Goal: Check status: Check status

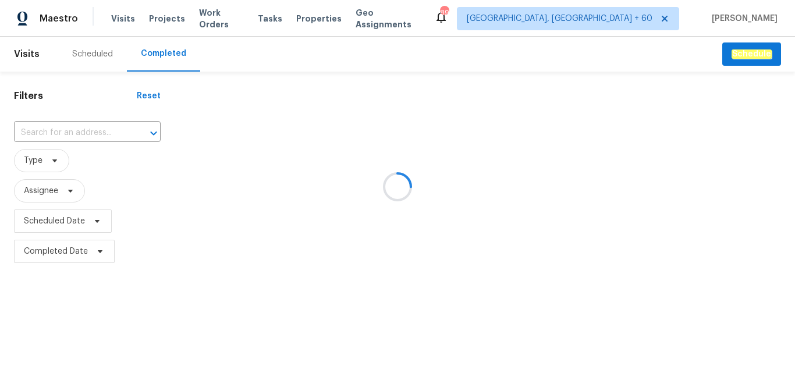
click at [90, 129] on div at bounding box center [397, 186] width 795 height 373
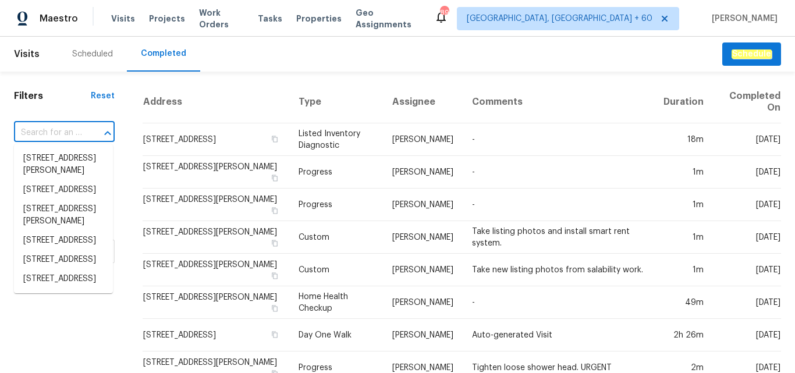
click at [76, 126] on input "text" at bounding box center [48, 133] width 68 height 18
paste input "[STREET_ADDRESS]"
type input "[STREET_ADDRESS]"
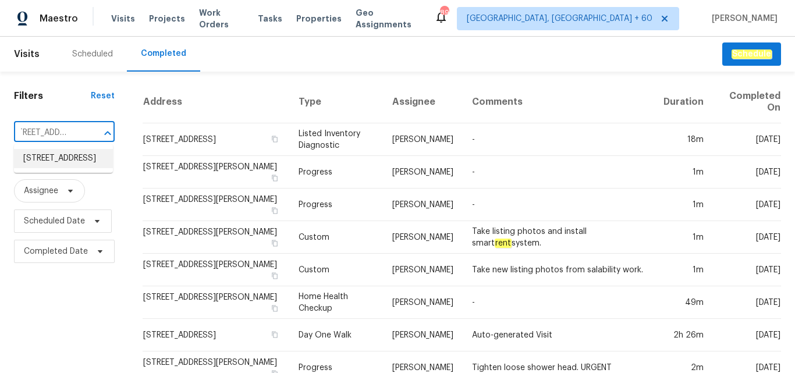
click at [60, 168] on li "[STREET_ADDRESS]" at bounding box center [63, 158] width 99 height 19
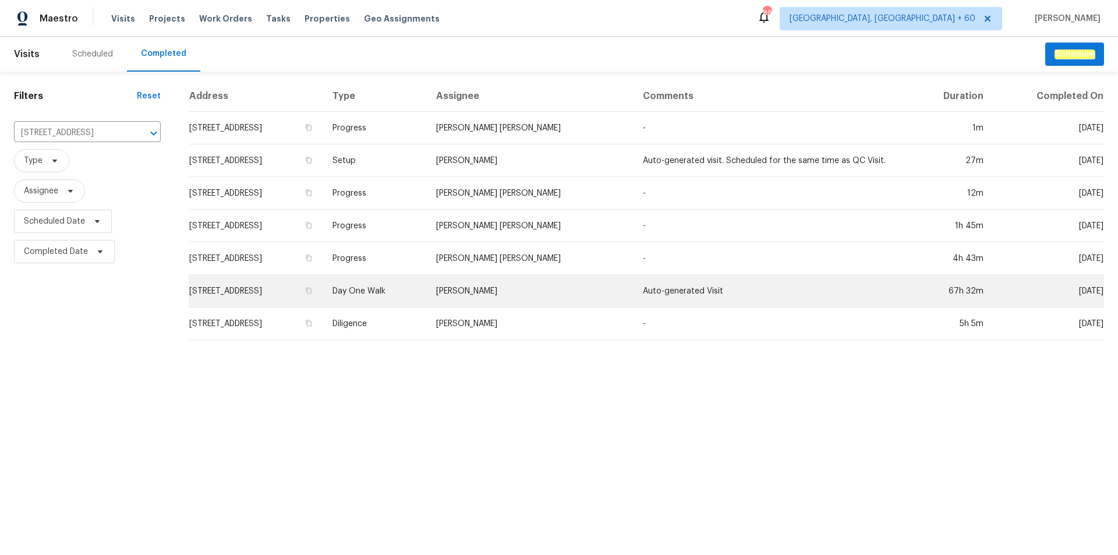
click at [427, 300] on td "Day One Walk" at bounding box center [375, 291] width 104 height 33
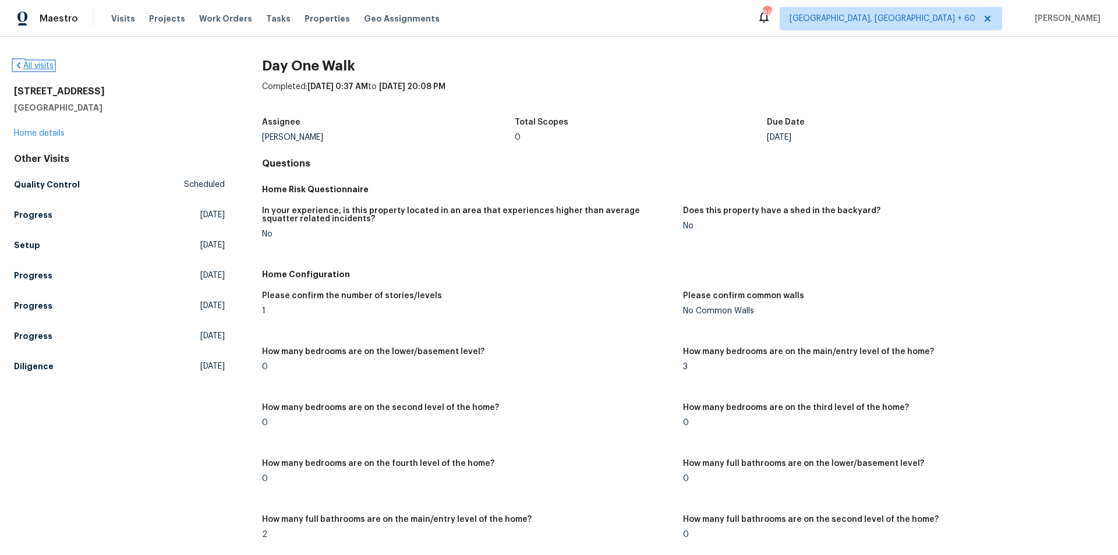
click at [36, 69] on link "All visits" at bounding box center [34, 66] width 40 height 8
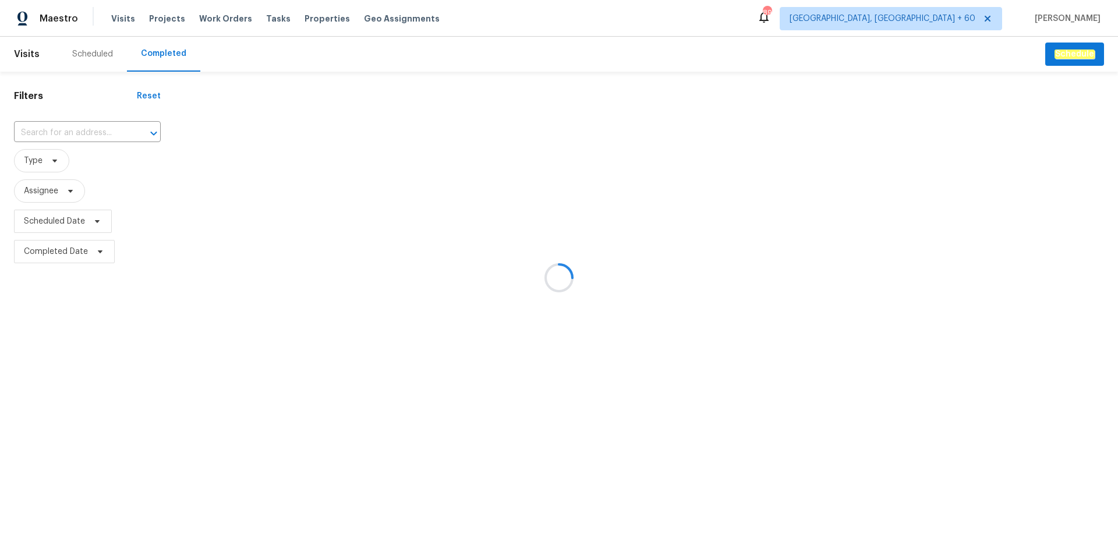
click at [64, 127] on div at bounding box center [559, 277] width 1118 height 555
click at [57, 133] on div at bounding box center [559, 277] width 1118 height 555
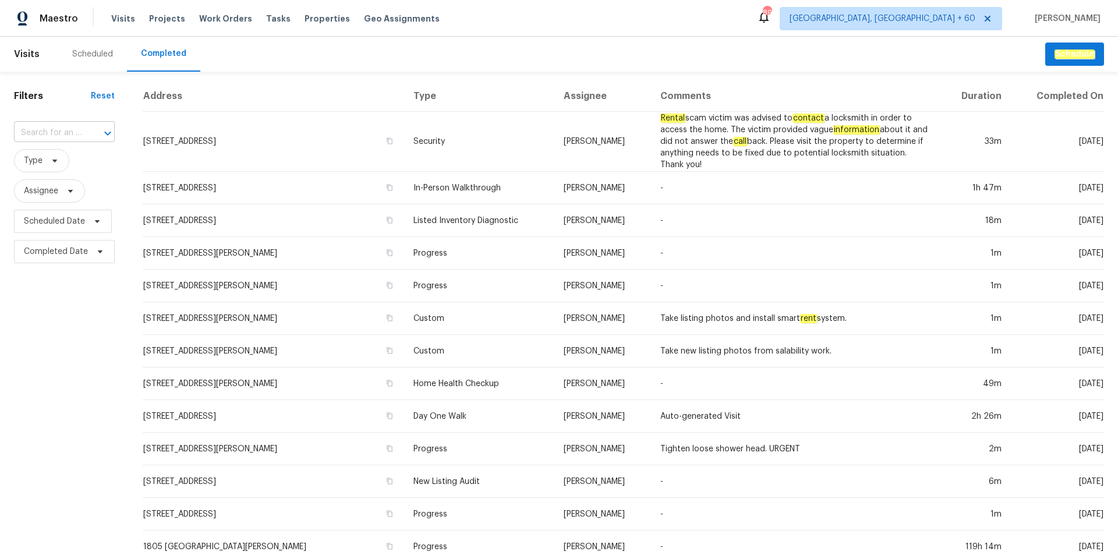
click at [54, 132] on input "text" at bounding box center [48, 133] width 68 height 18
paste input "[STREET_ADDRESS]"
type input "[STREET_ADDRESS]"
click at [76, 163] on li "[STREET_ADDRESS]" at bounding box center [63, 158] width 99 height 19
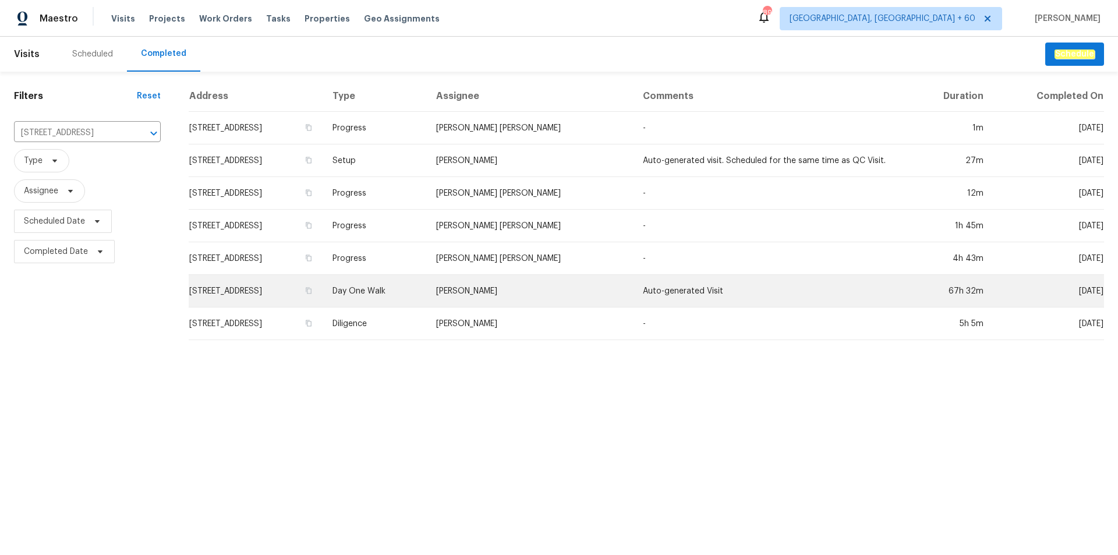
click at [427, 282] on td "Day One Walk" at bounding box center [375, 291] width 104 height 33
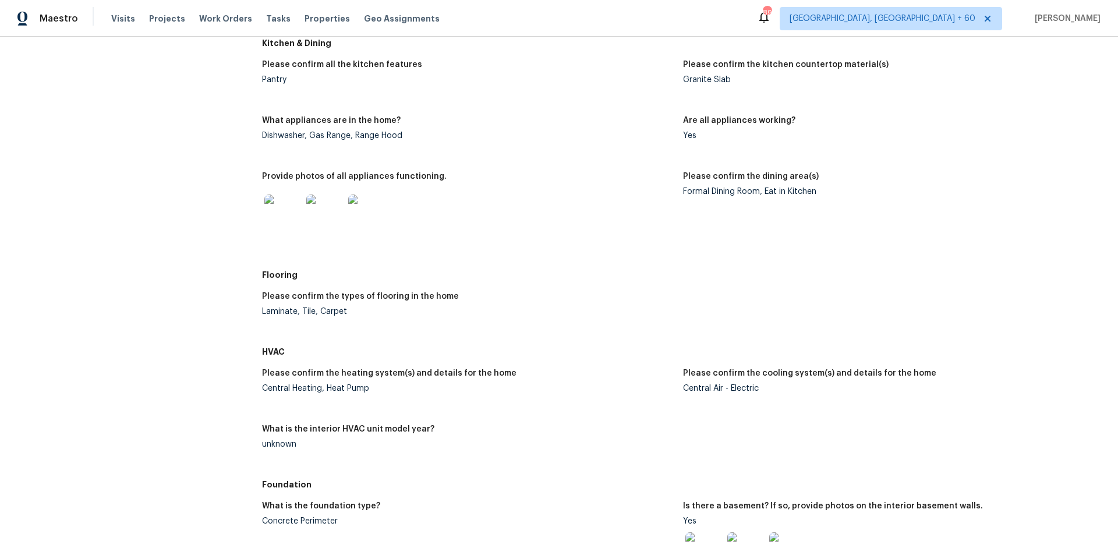
scroll to position [1106, 0]
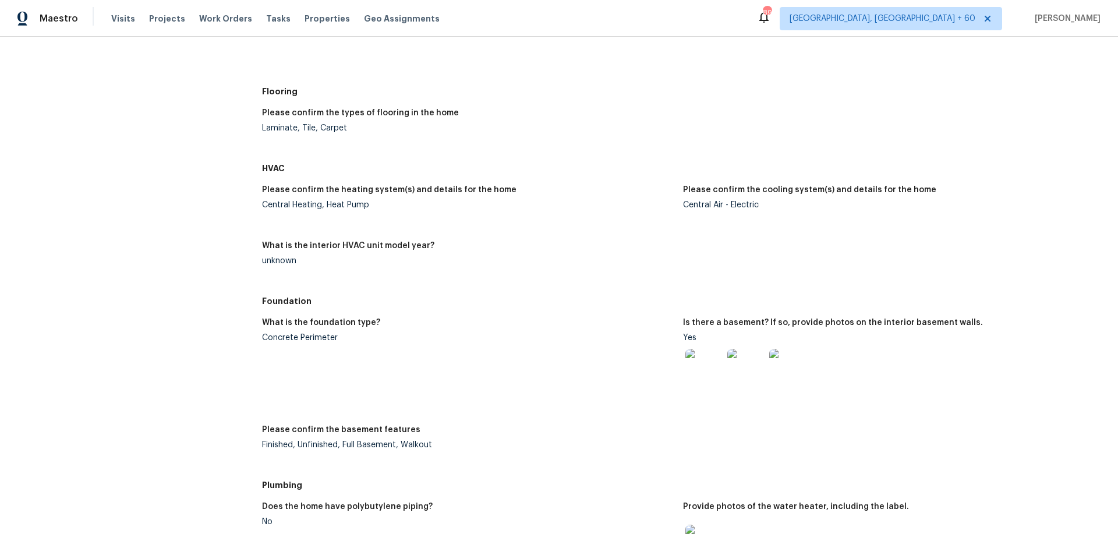
click at [703, 371] on img at bounding box center [703, 367] width 37 height 37
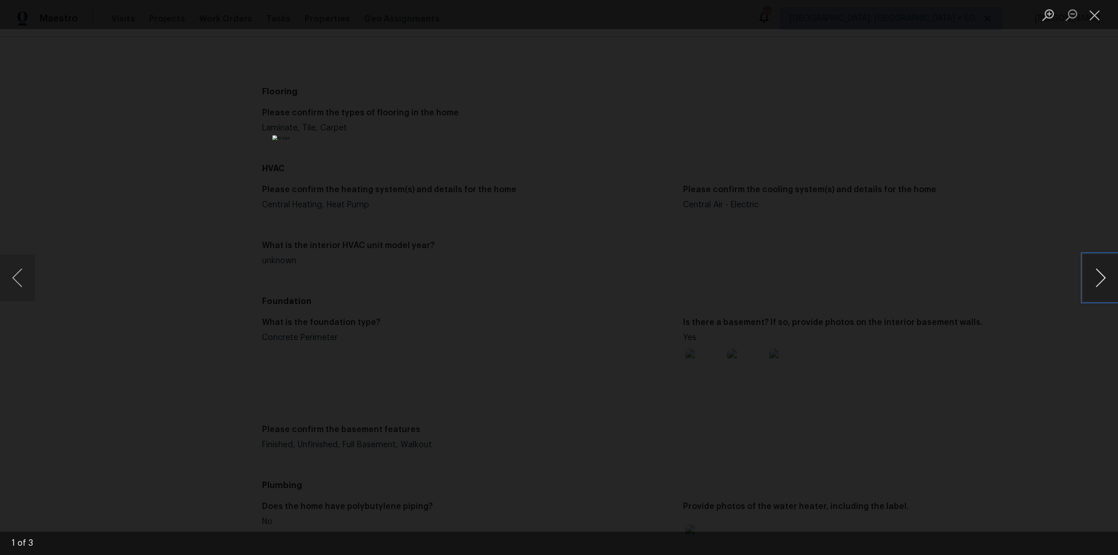
click at [795, 274] on button "Next image" at bounding box center [1100, 277] width 35 height 47
click at [795, 173] on div "Lightbox" at bounding box center [559, 277] width 1118 height 555
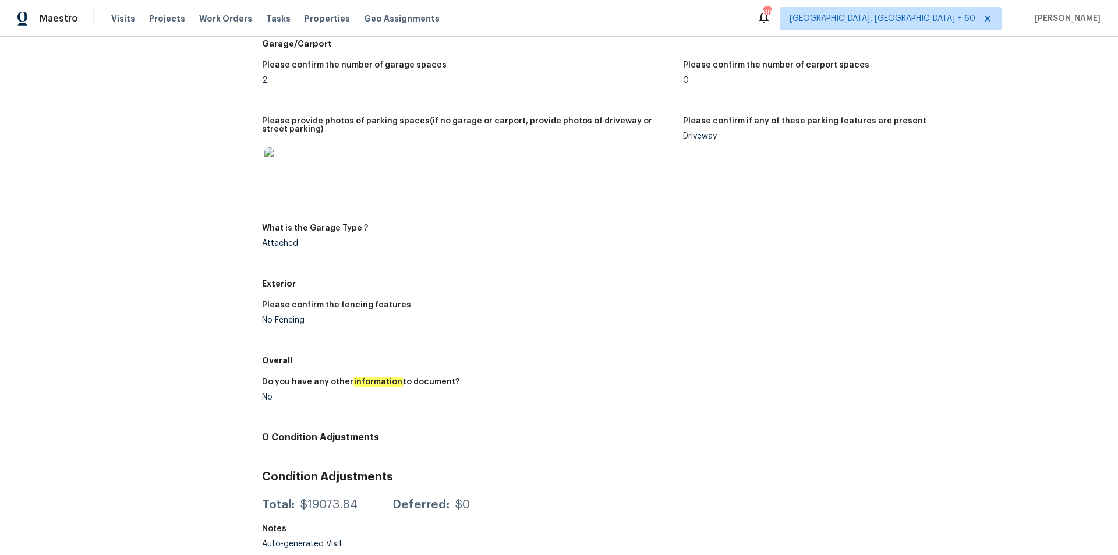
scroll to position [2053, 0]
click at [283, 166] on img at bounding box center [282, 165] width 37 height 37
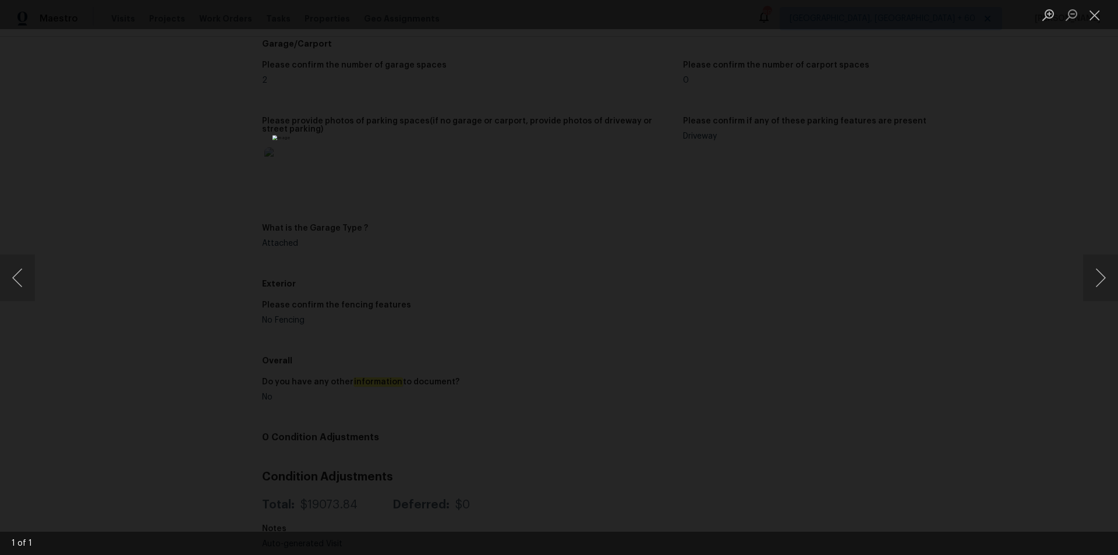
click at [795, 222] on div "Lightbox" at bounding box center [559, 277] width 1118 height 555
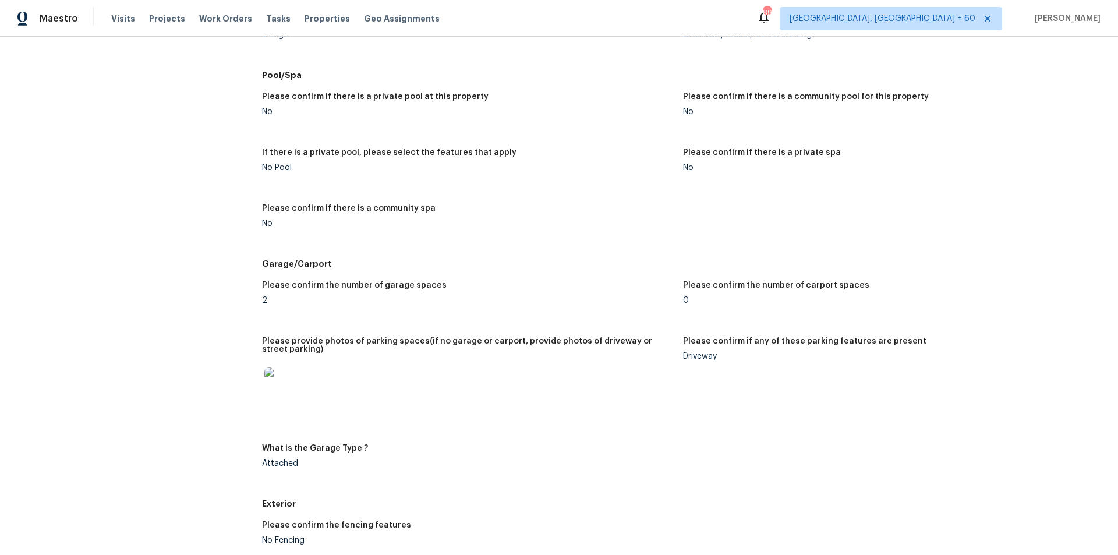
scroll to position [1587, 0]
